Goal: Transaction & Acquisition: Subscribe to service/newsletter

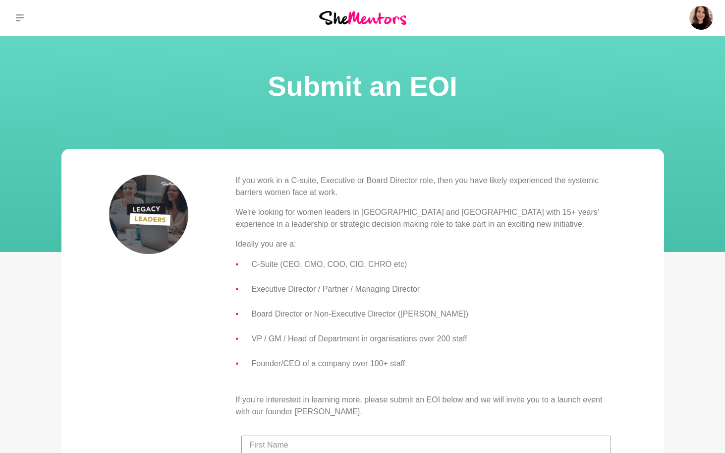
scroll to position [59, 0]
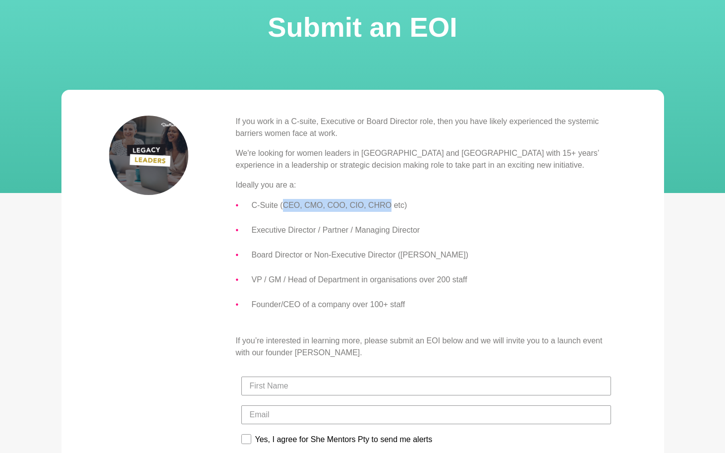
drag, startPoint x: 282, startPoint y: 208, endPoint x: 390, endPoint y: 208, distance: 108.1
click at [390, 208] on li "C-Suite (CEO, CMO, COO, CIO, CHRO etc)" at bounding box center [434, 205] width 365 height 13
copy li "CEO, CMO, COO, CIO, CHRO"
click at [252, 206] on li "C-Suite (CEO, CMO, COO, CIO, CHRO etc)" at bounding box center [434, 205] width 365 height 13
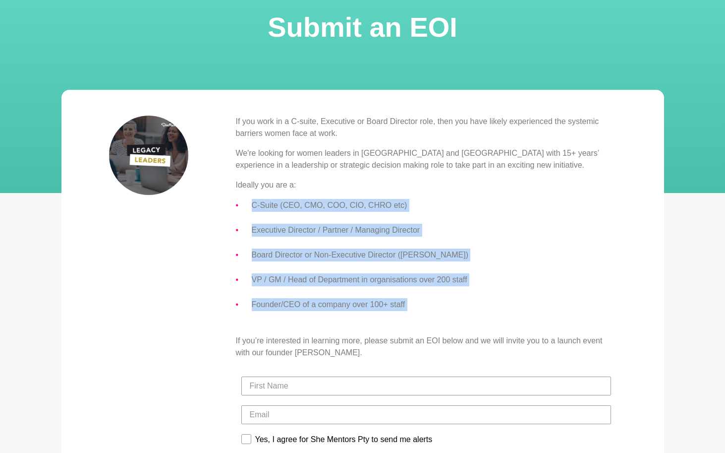
drag, startPoint x: 252, startPoint y: 206, endPoint x: 431, endPoint y: 301, distance: 202.8
click at [431, 301] on ul "C-Suite (CEO, CMO, COO, CIO, CHRO etc) Executive Director / Partner / Managing …" at bounding box center [426, 255] width 381 height 112
copy ul "C-Suite (CEO, CMO, COO, CIO, CHRO etc) Executive Director / Partner / Managing …"
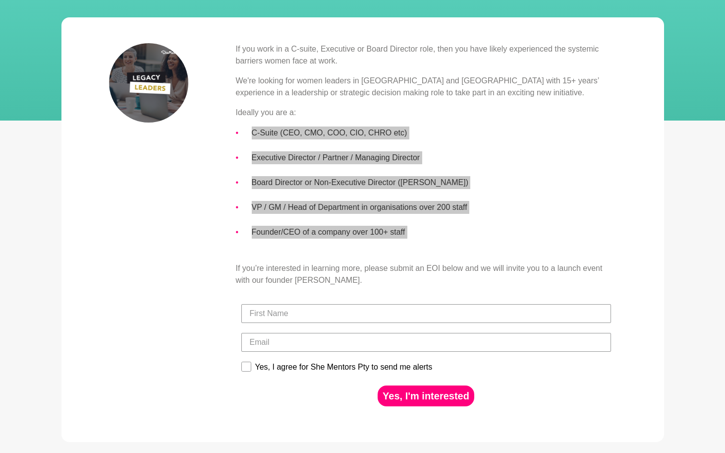
scroll to position [134, 0]
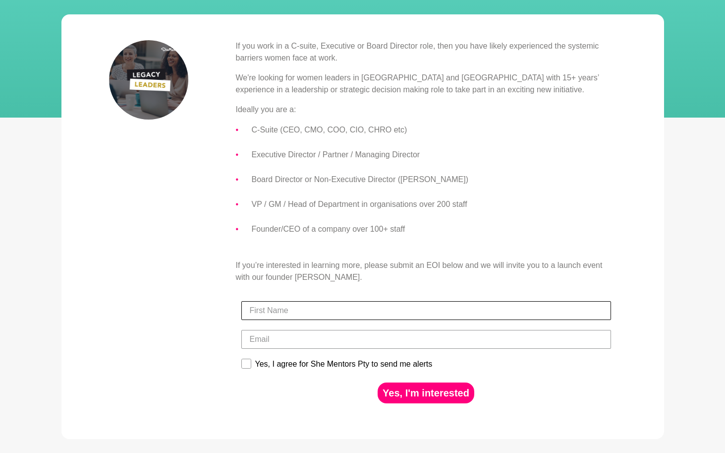
click at [294, 315] on input "First Name" at bounding box center [426, 310] width 370 height 19
type input "Alison"
type input "alison.adey27@gmail.com"
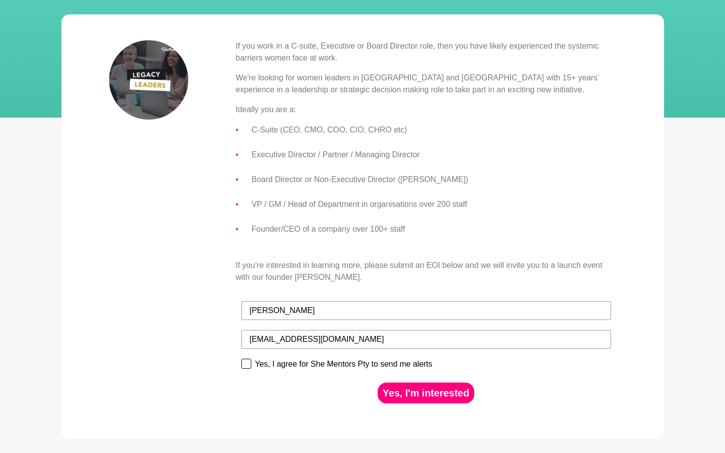
click at [251, 361] on rect at bounding box center [245, 363] width 9 height 9
click at [241, 359] on input "Yes, I agree for She Mentors Pty to send me alerts" at bounding box center [241, 358] width 0 height 0
checkbox input "true"
click at [283, 308] on input "Alison" at bounding box center [426, 310] width 370 height 19
type input "Ali"
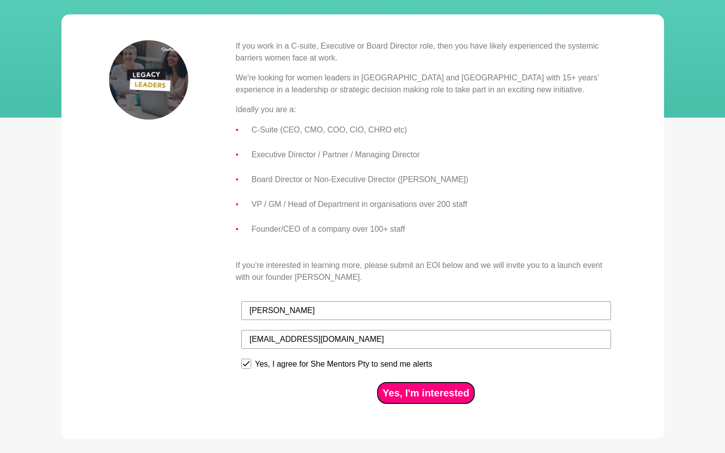
click at [427, 394] on button "Yes, I'm interested" at bounding box center [426, 392] width 97 height 21
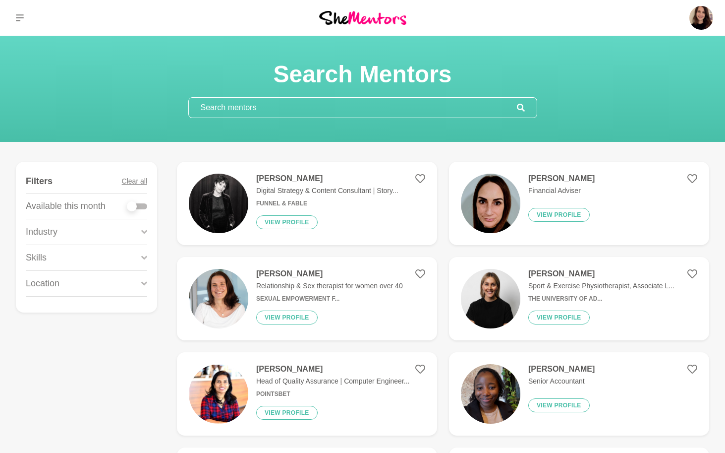
click at [227, 108] on input "text" at bounding box center [353, 108] width 328 height 20
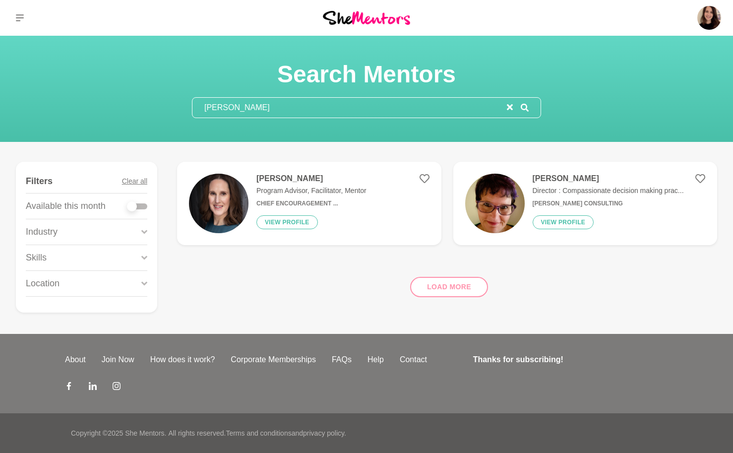
type input "[PERSON_NAME]"
click at [219, 214] on img at bounding box center [219, 204] width 60 height 60
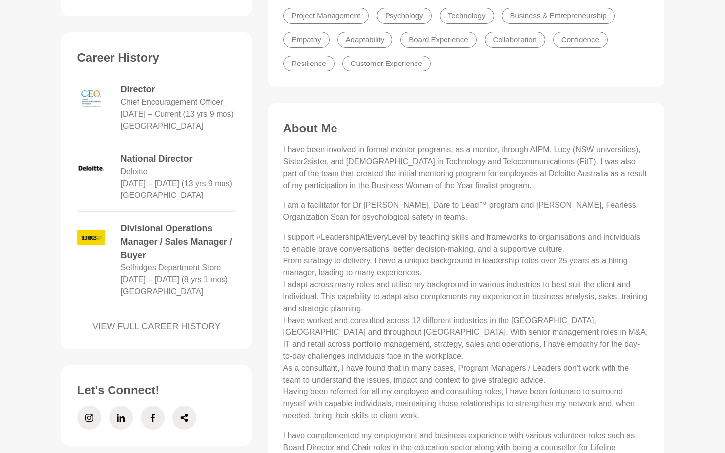
scroll to position [453, 0]
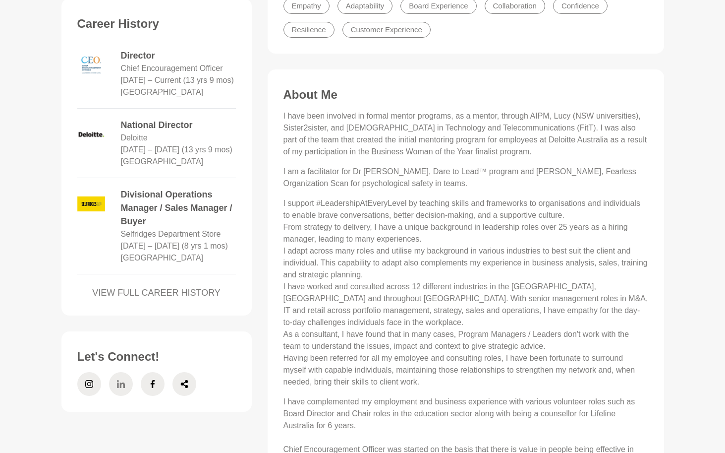
click at [127, 379] on span at bounding box center [121, 384] width 24 height 24
